Goal: Check status: Check status

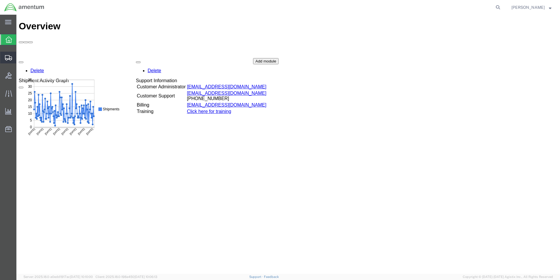
click at [9, 57] on icon at bounding box center [8, 57] width 7 height 5
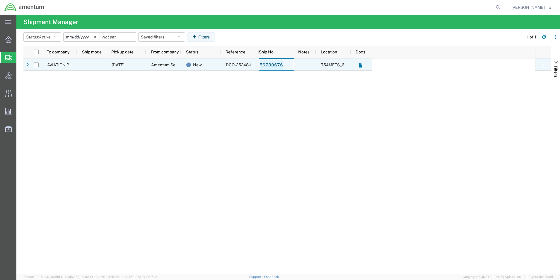
click at [268, 63] on link "56730676" at bounding box center [271, 64] width 24 height 9
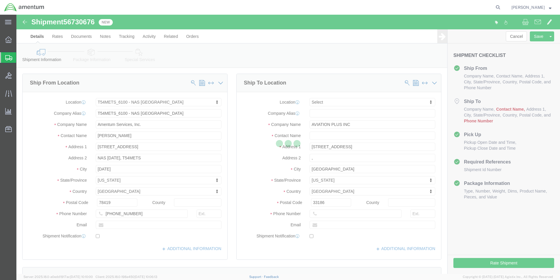
click at [324, 139] on div at bounding box center [288, 144] width 544 height 259
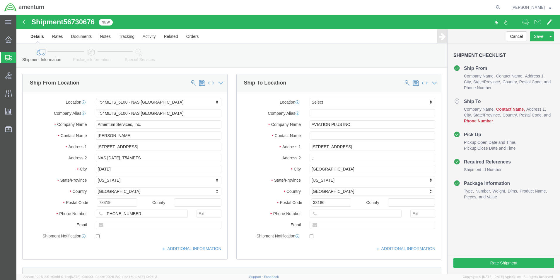
select select "67191"
select select
click input "text"
type input "edd"
click p "- AVIATION PLUS INC - ([PERSON_NAME]) [STREET_ADDRESS]"
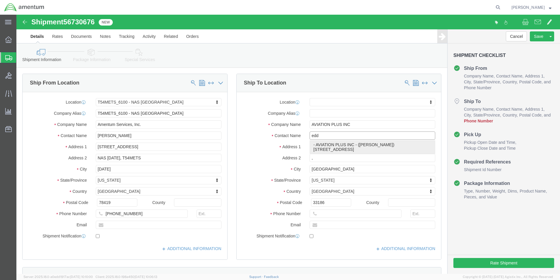
select select "FL"
type input "[PERSON_NAME]"
click div "Cancel Save Assign To Clone Shipment Save As Template Shipment Checklist Ship F…"
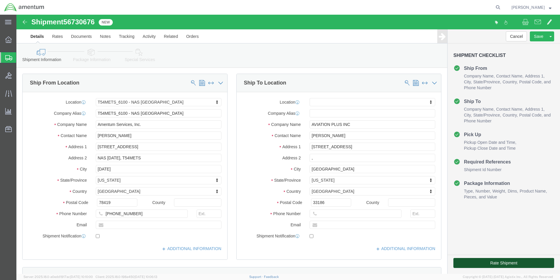
click button "Rate Shipment"
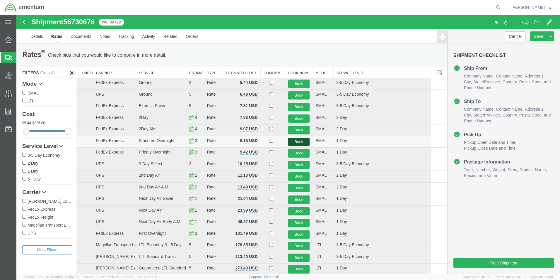
click at [300, 142] on button "Book" at bounding box center [299, 141] width 22 height 8
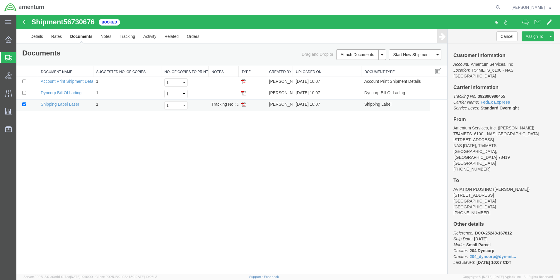
click at [245, 105] on img at bounding box center [243, 104] width 5 height 5
drag, startPoint x: 8, startPoint y: 58, endPoint x: 9, endPoint y: 51, distance: 6.8
click at [8, 58] on icon at bounding box center [8, 57] width 7 height 5
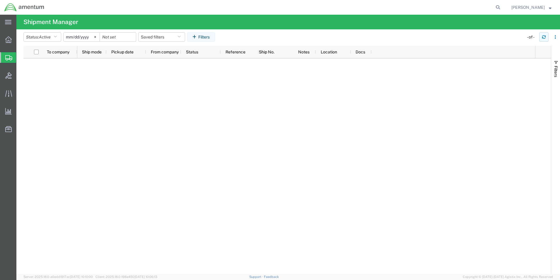
click at [543, 39] on icon "button" at bounding box center [544, 37] width 4 height 4
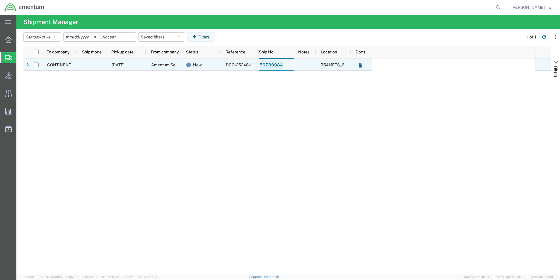
click at [269, 65] on link "56730984" at bounding box center [271, 64] width 24 height 9
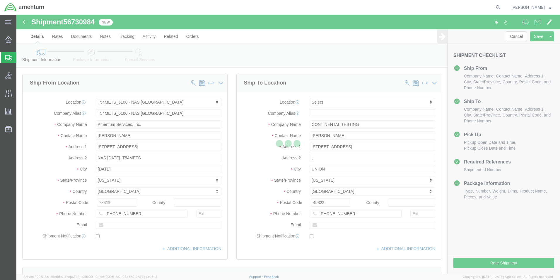
select select "67191"
select select
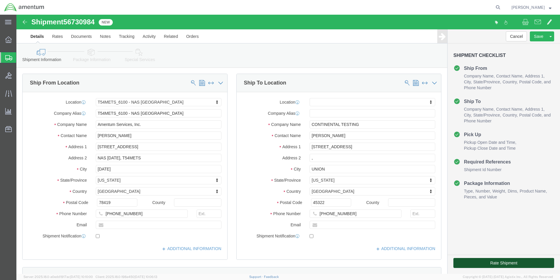
click button "Rate Shipment"
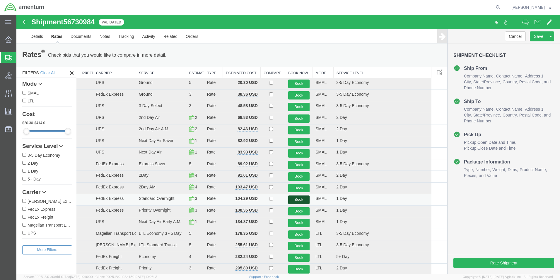
click at [297, 200] on button "Book" at bounding box center [299, 199] width 22 height 8
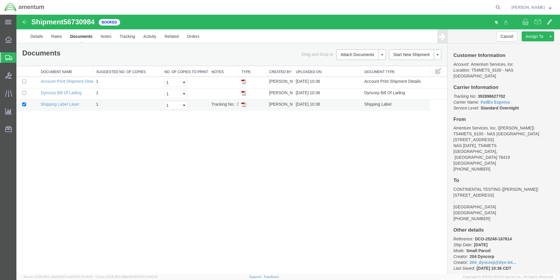
drag, startPoint x: 244, startPoint y: 104, endPoint x: 256, endPoint y: 108, distance: 12.3
click at [244, 104] on img at bounding box center [243, 104] width 5 height 5
click at [8, 57] on icon at bounding box center [8, 57] width 7 height 5
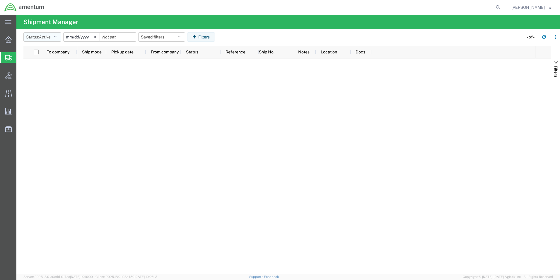
click at [57, 37] on icon "button" at bounding box center [55, 37] width 3 height 4
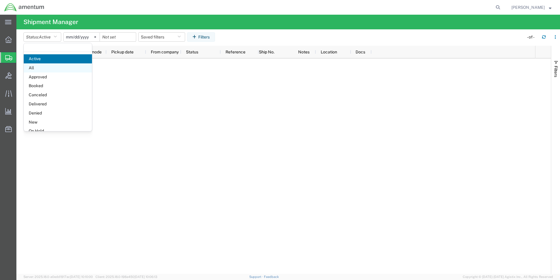
click at [38, 68] on span "All" at bounding box center [58, 67] width 68 height 9
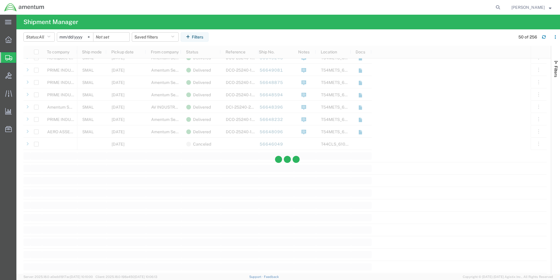
scroll to position [528, 0]
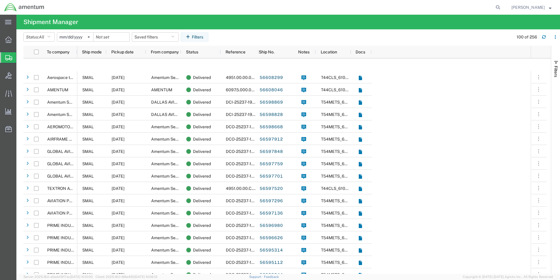
scroll to position [996, 0]
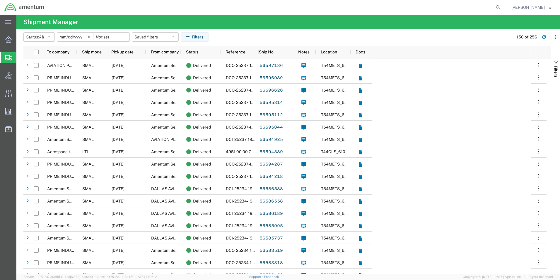
click at [73, 36] on input "[DATE]" at bounding box center [75, 37] width 36 height 9
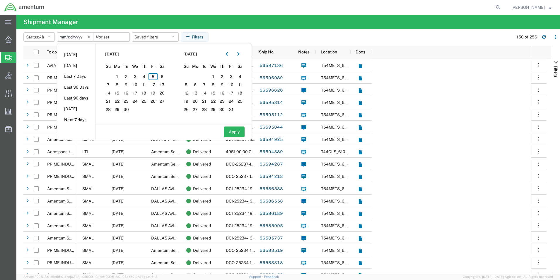
click at [74, 35] on input "[DATE]" at bounding box center [75, 37] width 36 height 9
click at [147, 83] on span "11" at bounding box center [144, 84] width 9 height 7
click at [234, 131] on button "Apply" at bounding box center [234, 131] width 21 height 11
type input "[DATE]"
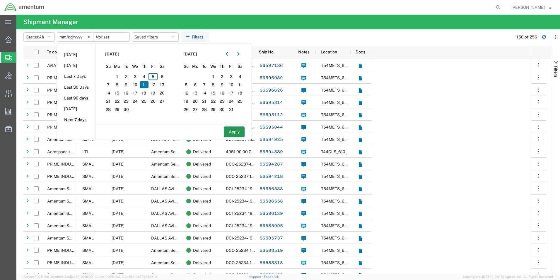
type input "[DATE]"
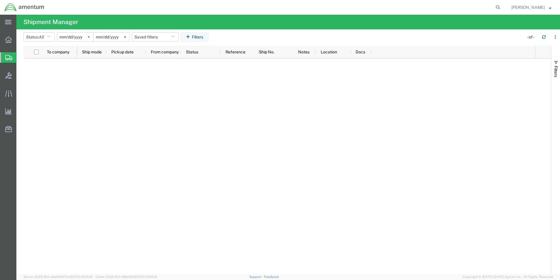
click at [93, 38] on svg-icon at bounding box center [88, 37] width 9 height 9
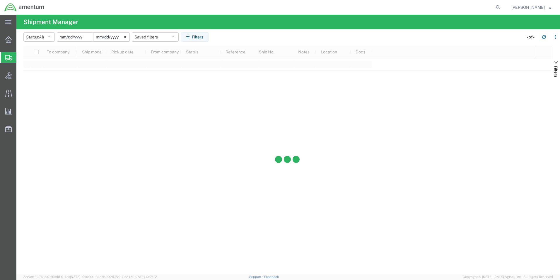
click at [81, 38] on input "date" at bounding box center [75, 37] width 36 height 9
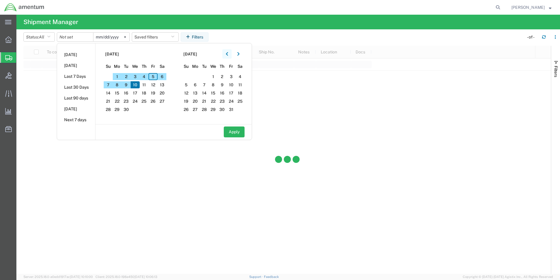
click at [230, 53] on button "button" at bounding box center [226, 53] width 9 height 9
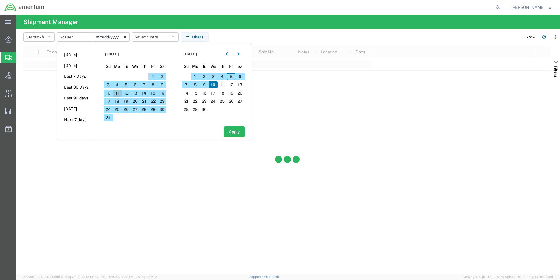
click at [121, 91] on span "11" at bounding box center [117, 92] width 9 height 7
click at [235, 129] on button "Apply" at bounding box center [234, 131] width 21 height 11
type input "[DATE]"
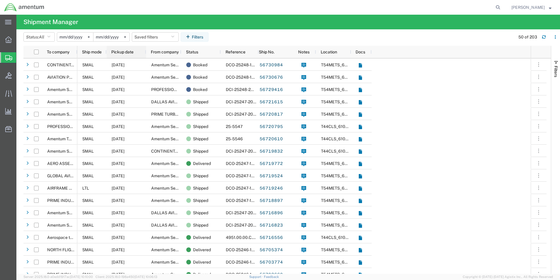
click at [128, 50] on span "Pickup date" at bounding box center [122, 52] width 22 height 5
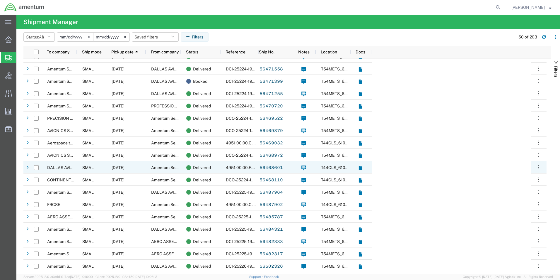
scroll to position [322, 0]
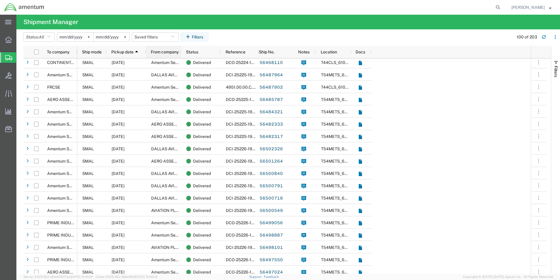
click at [164, 52] on span "From company" at bounding box center [165, 52] width 28 height 5
click at [60, 51] on span "To company" at bounding box center [58, 52] width 23 height 5
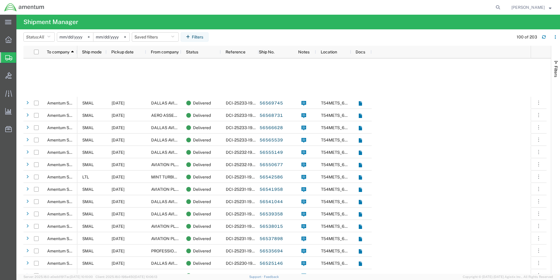
scroll to position [938, 0]
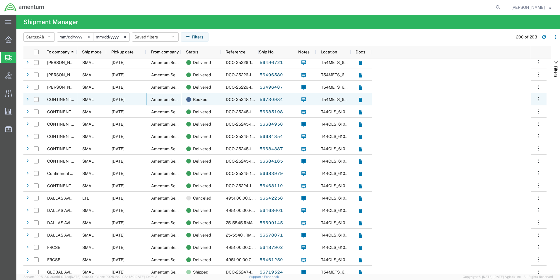
click at [152, 98] on span "Amentum Services, Inc." at bounding box center [173, 99] width 44 height 5
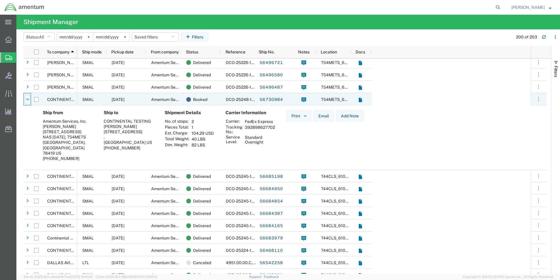
click at [28, 98] on icon at bounding box center [28, 99] width 4 height 4
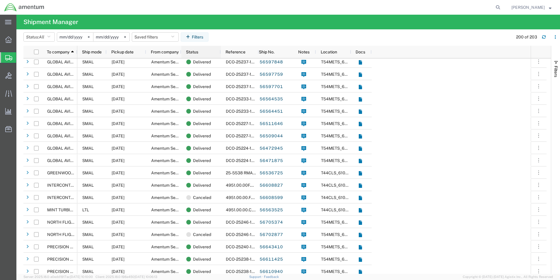
click at [208, 52] on div "Status" at bounding box center [202, 51] width 33 height 9
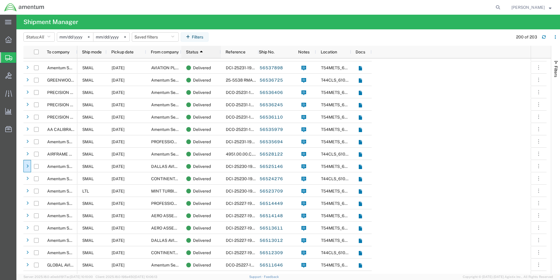
click at [208, 51] on div "Status 1" at bounding box center [202, 51] width 33 height 9
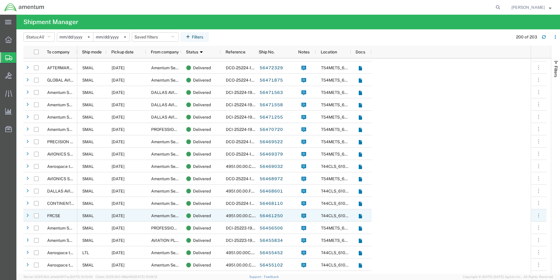
scroll to position [2248, 0]
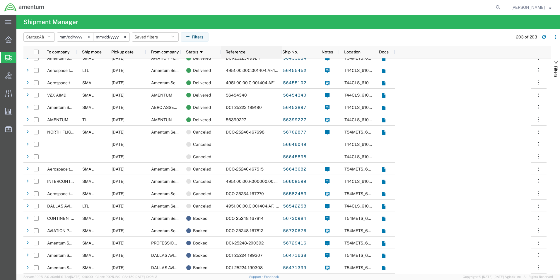
drag, startPoint x: 258, startPoint y: 50, endPoint x: 282, endPoint y: 53, distance: 23.6
click at [282, 53] on div at bounding box center [282, 52] width 2 height 12
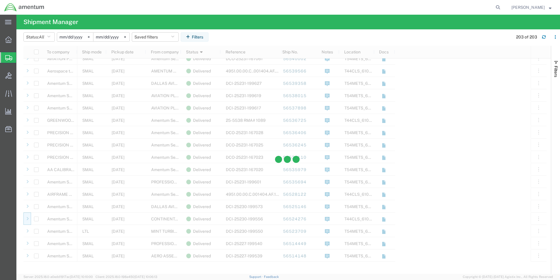
scroll to position [1287, 0]
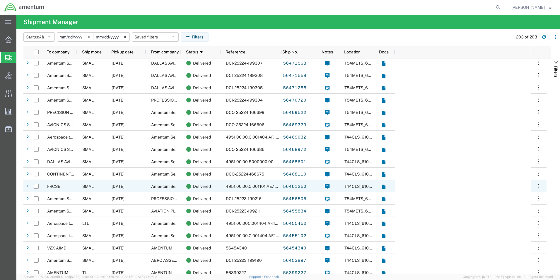
scroll to position [2160, 0]
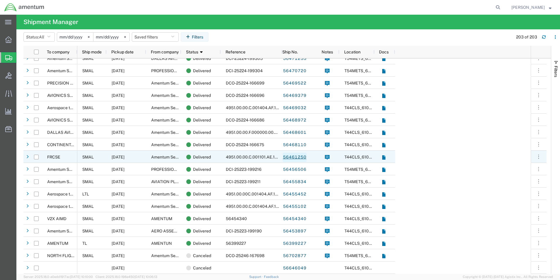
click at [296, 157] on link "56461250" at bounding box center [295, 156] width 24 height 9
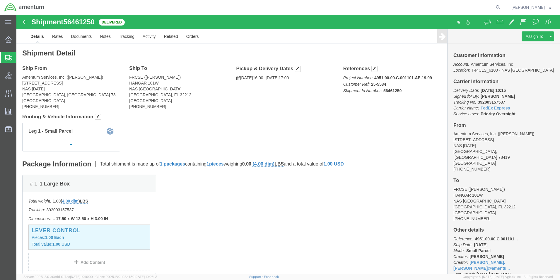
click img
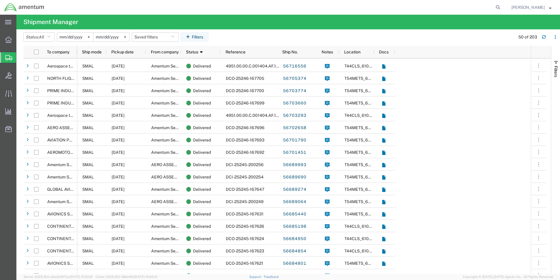
scroll to position [322, 0]
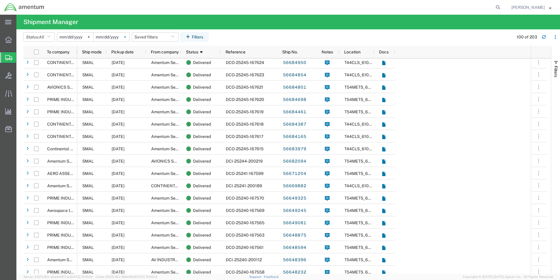
click at [126, 37] on icon at bounding box center [124, 36] width 1 height 1
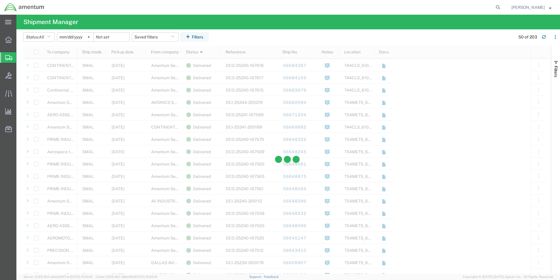
scroll to position [498, 0]
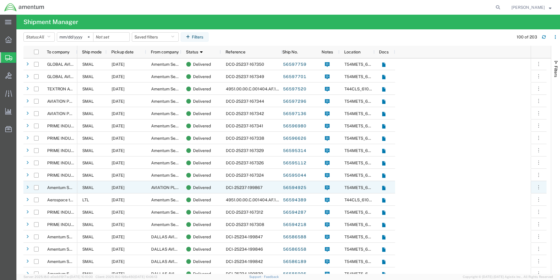
scroll to position [873, 0]
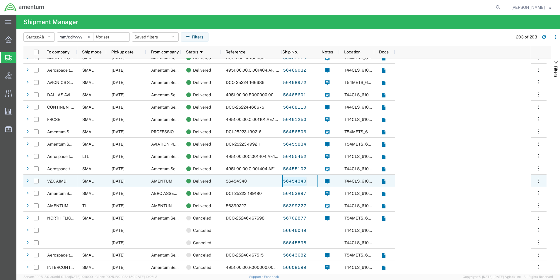
click at [299, 180] on link "56454340" at bounding box center [295, 180] width 24 height 9
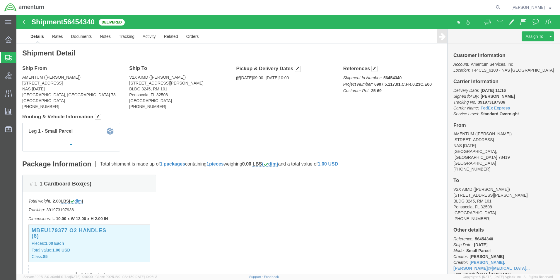
click img
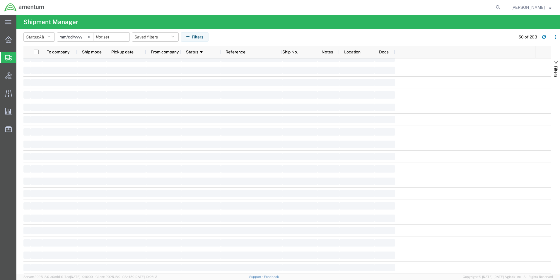
scroll to position [1065, 0]
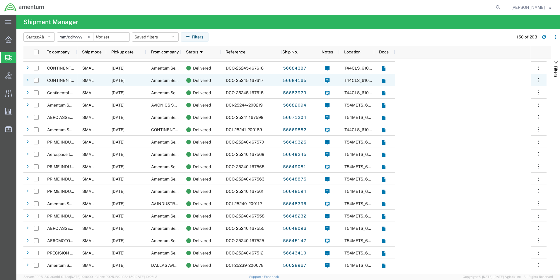
scroll to position [326, 0]
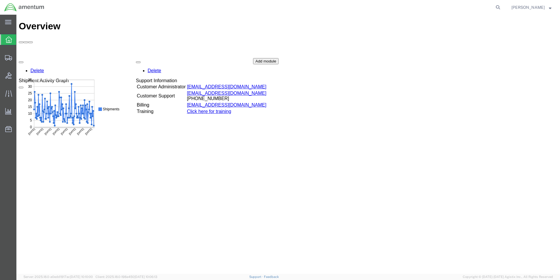
click at [8, 38] on icon at bounding box center [9, 39] width 6 height 6
